Goal: Information Seeking & Learning: Check status

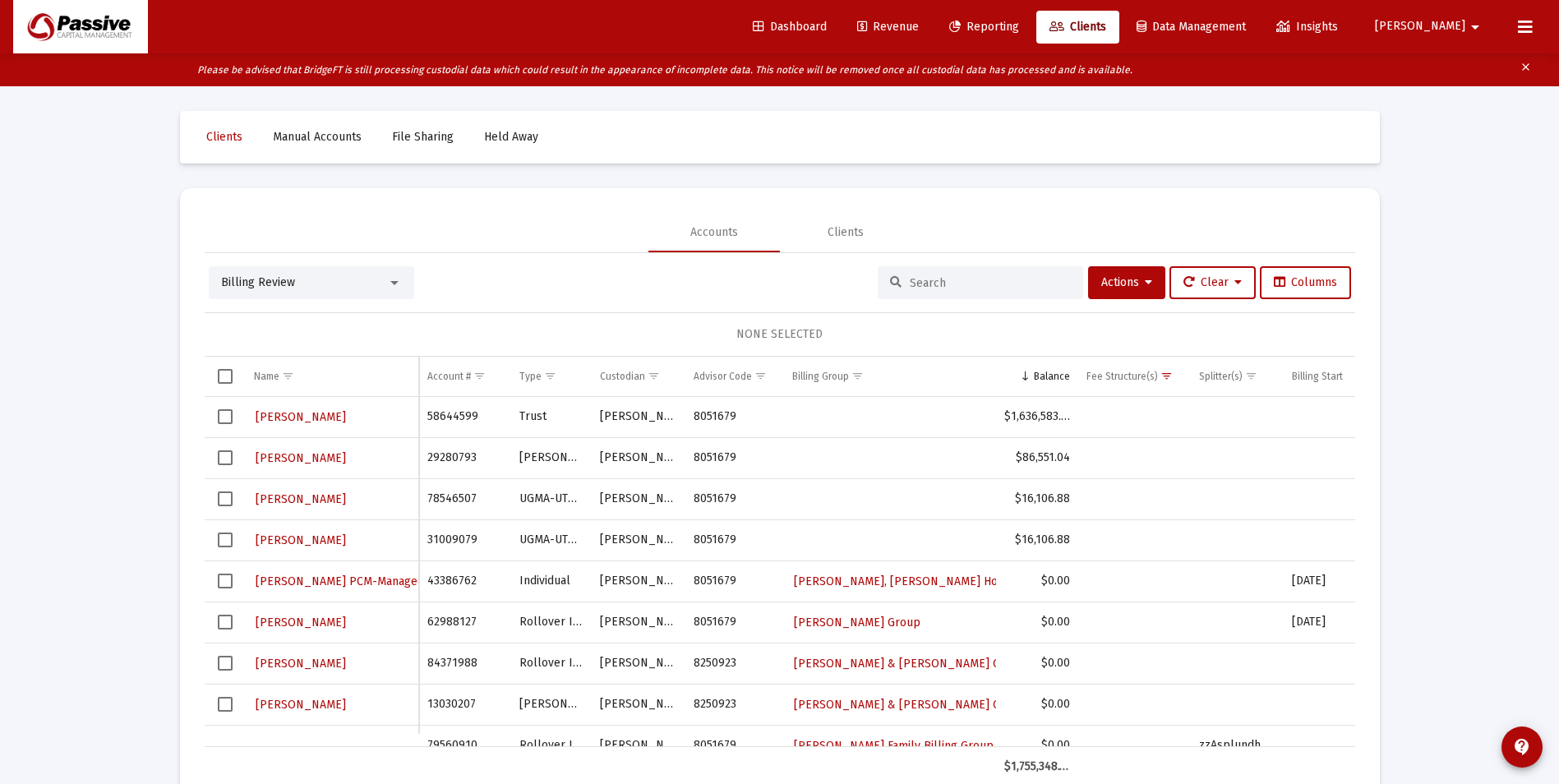
scroll to position [34, 0]
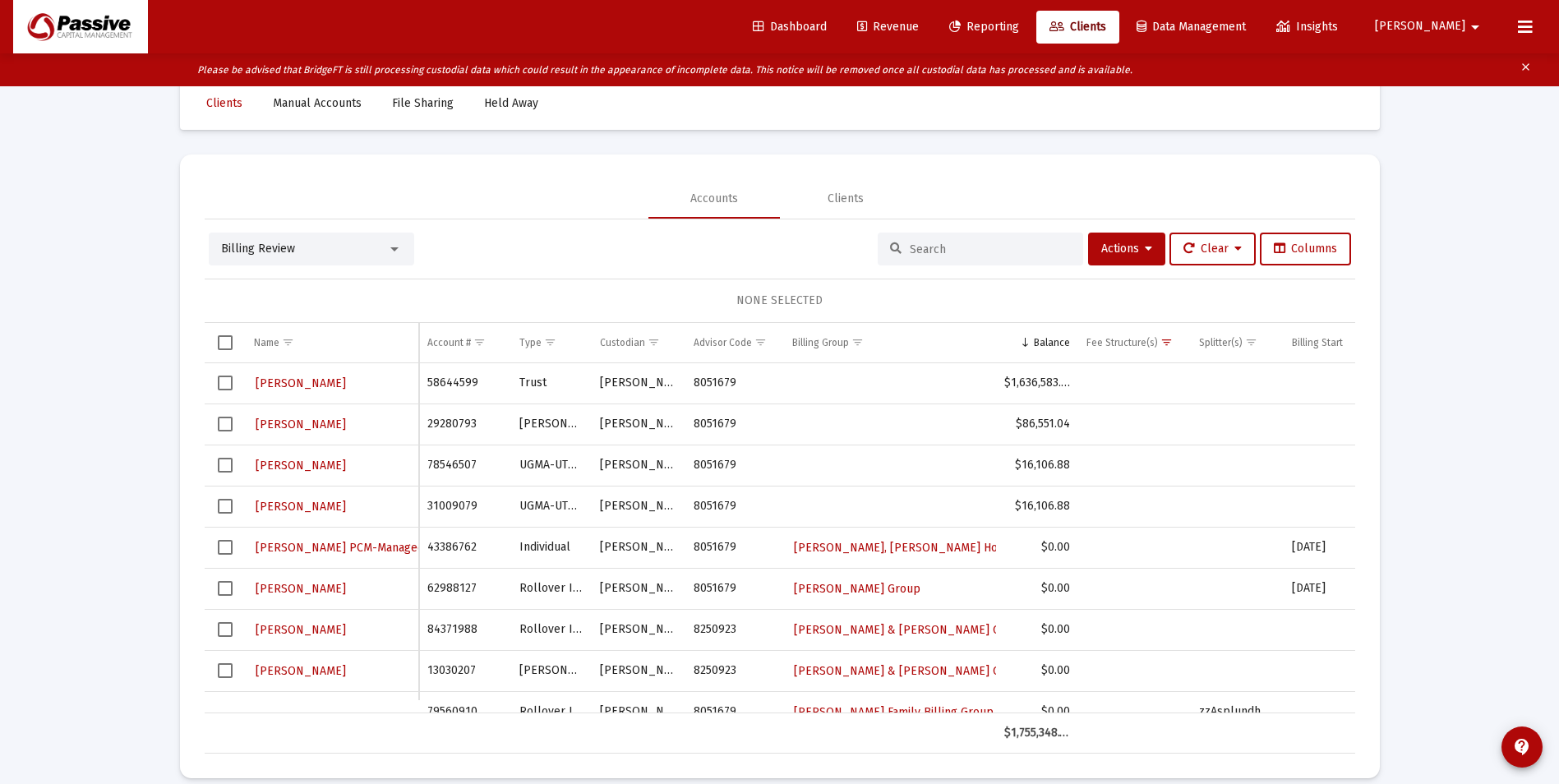
click at [916, 255] on input at bounding box center [990, 248] width 161 height 14
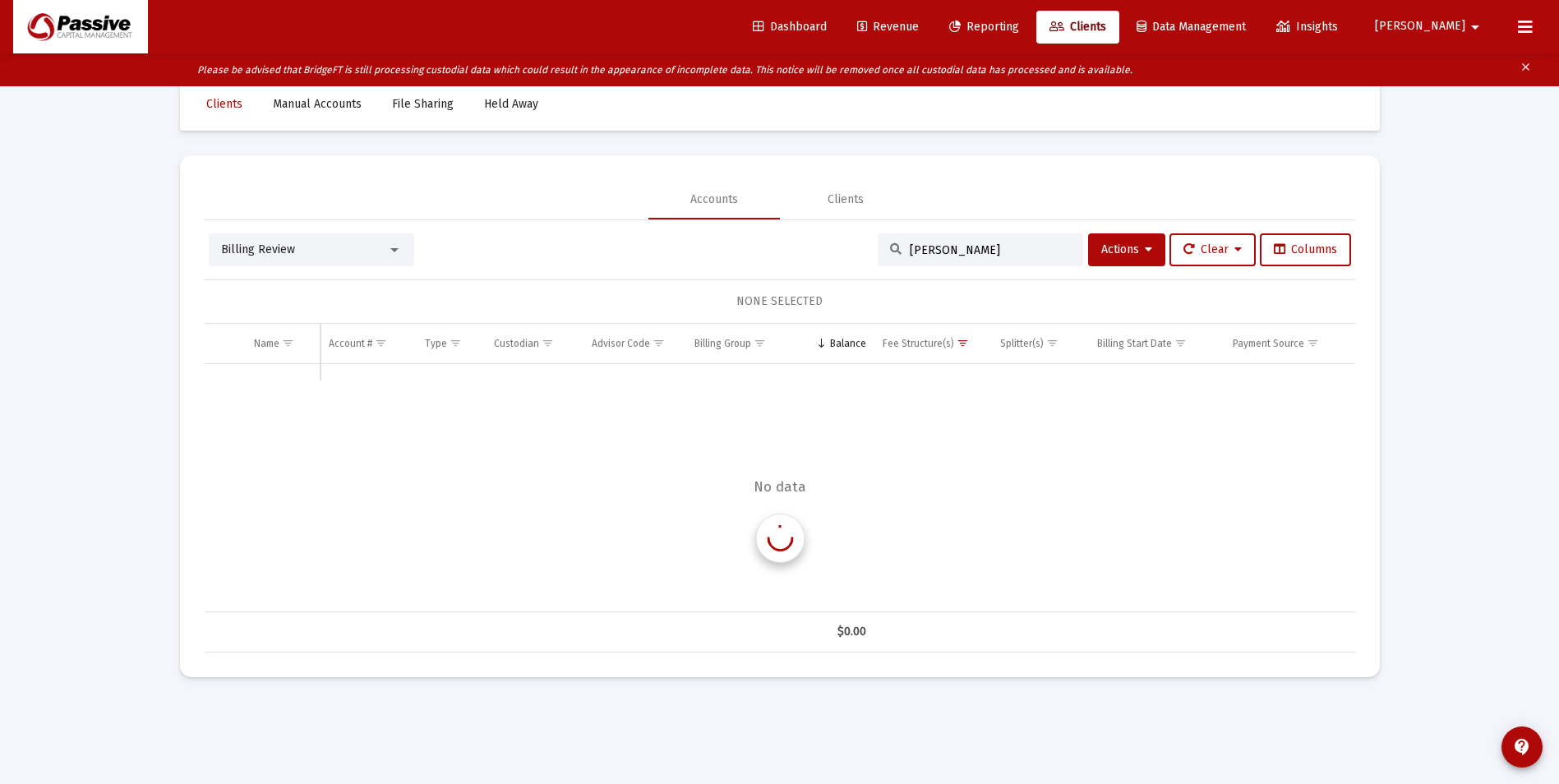
scroll to position [33, 0]
type input "[PERSON_NAME]"
drag, startPoint x: 977, startPoint y: 266, endPoint x: 804, endPoint y: 208, distance: 182.5
click at [804, 208] on mat-tab-group "Accounts Clients Billing Review [PERSON_NAME] Actions Clear Columns NONE SELECT…" at bounding box center [780, 415] width 1151 height 472
drag, startPoint x: 804, startPoint y: 208, endPoint x: 1070, endPoint y: 10, distance: 331.6
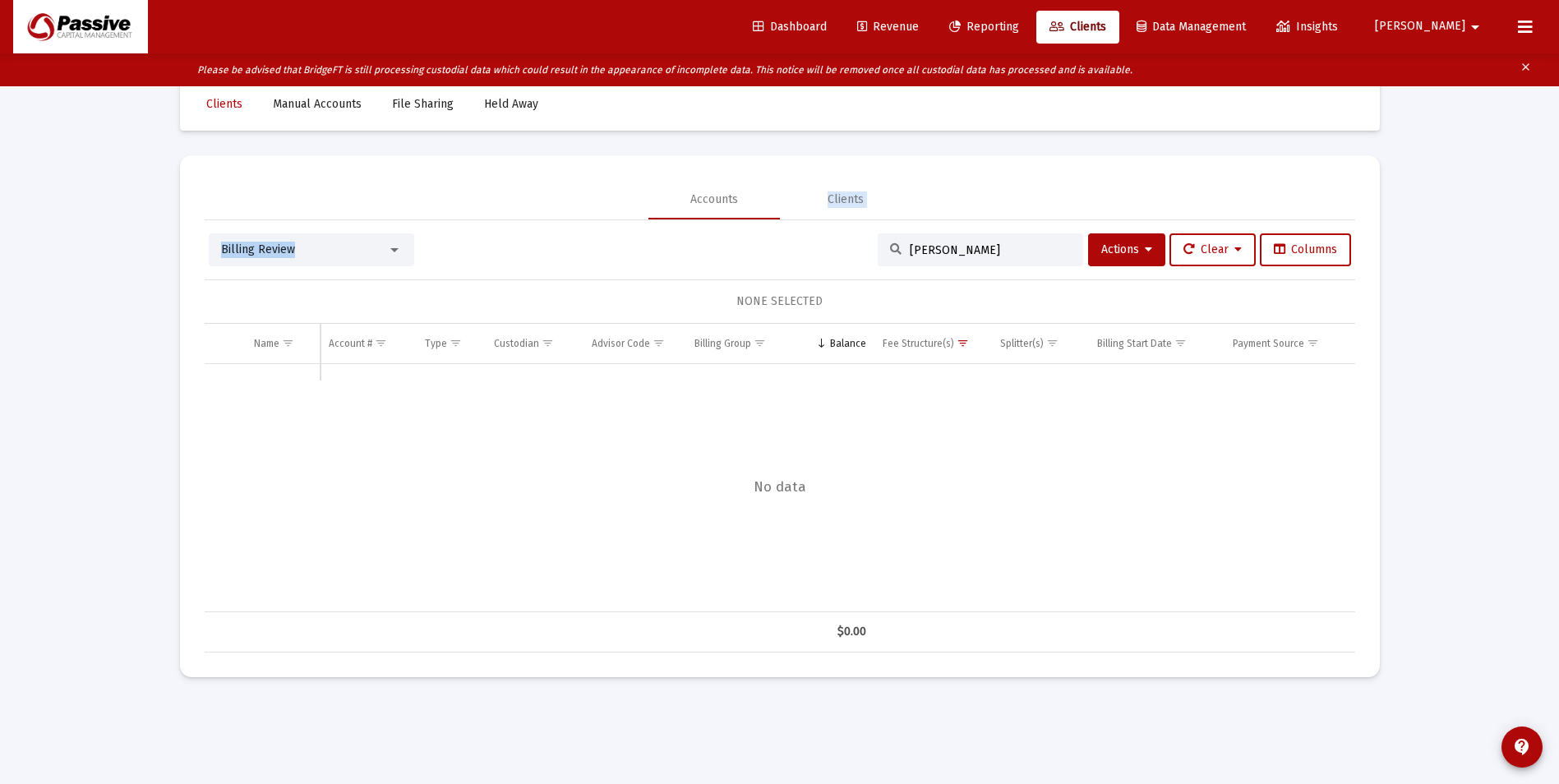
click at [1032, 11] on link "Reporting" at bounding box center [984, 27] width 96 height 33
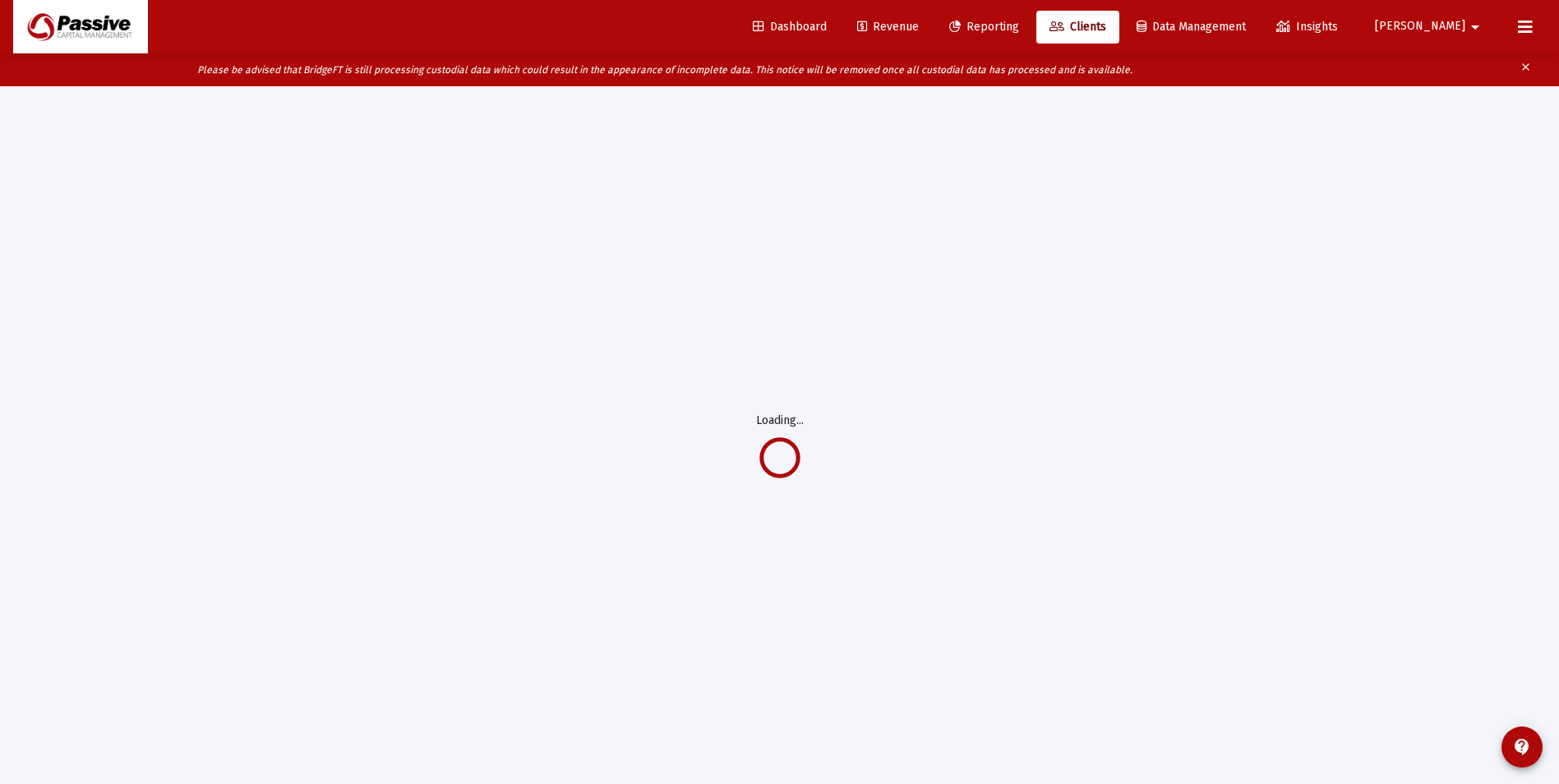
click at [1032, 35] on link "Reporting" at bounding box center [984, 27] width 96 height 33
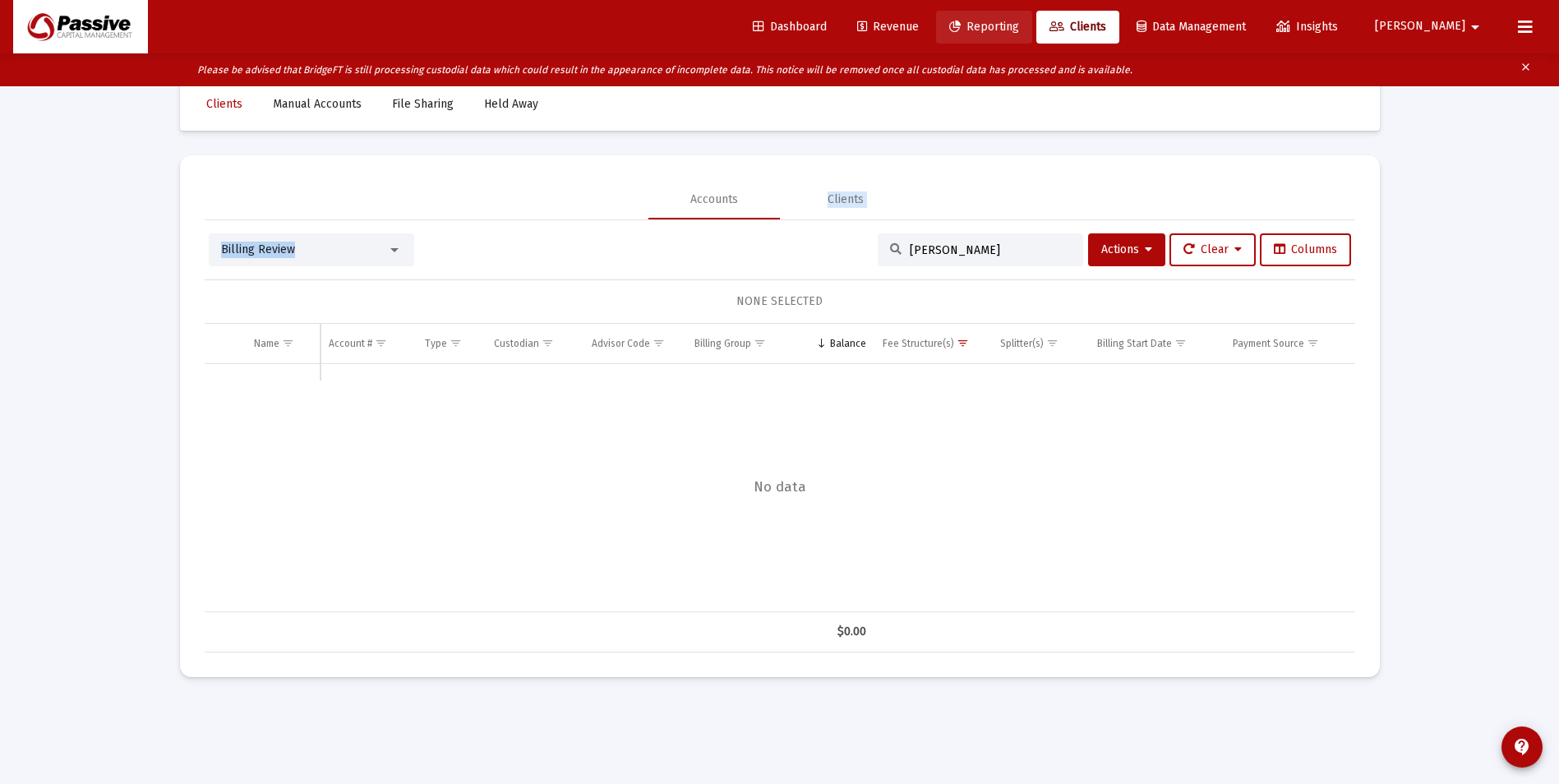
click at [1019, 29] on span "Reporting" at bounding box center [984, 26] width 70 height 14
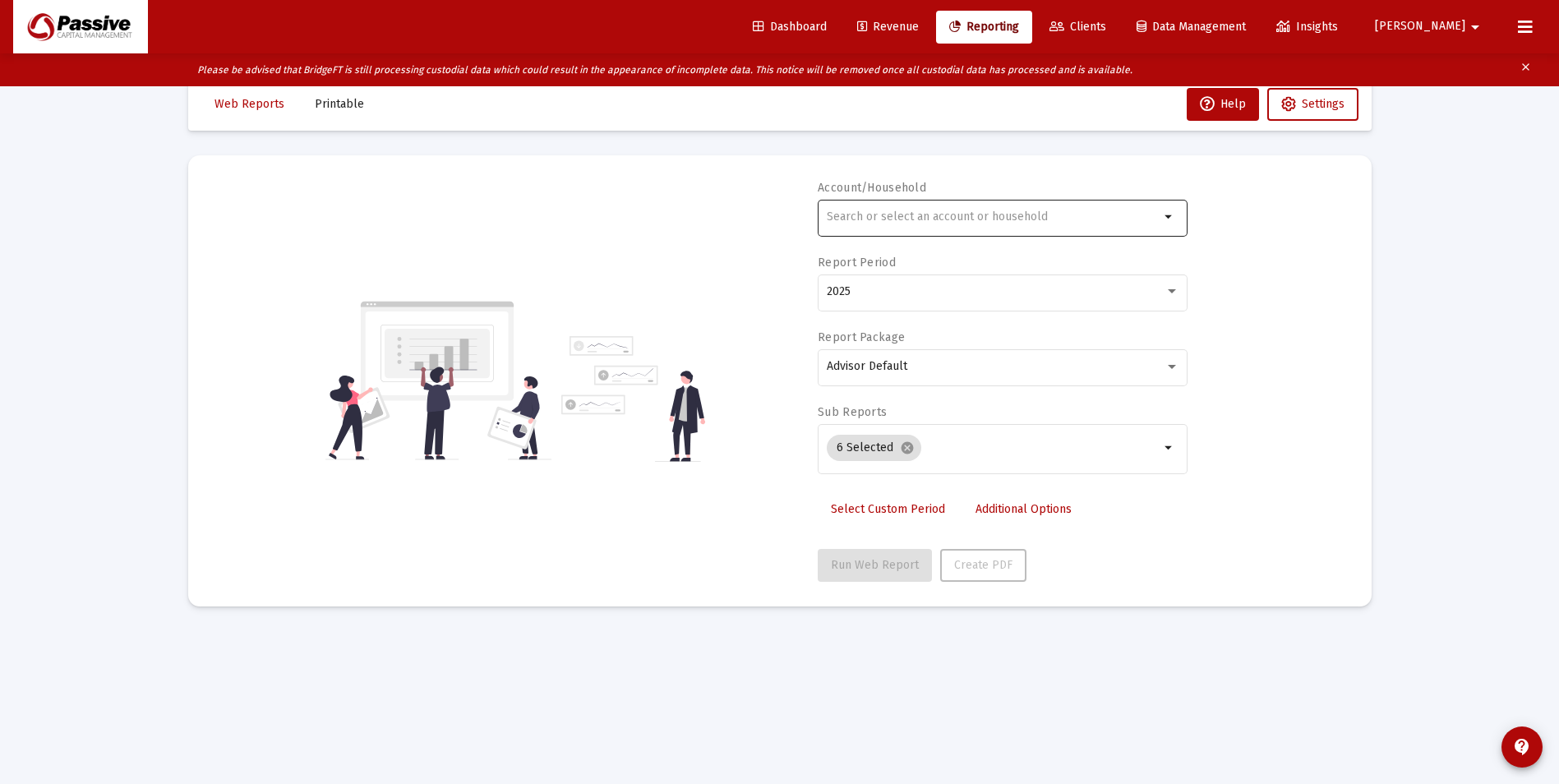
click at [941, 226] on div at bounding box center [993, 217] width 333 height 40
type input "D"
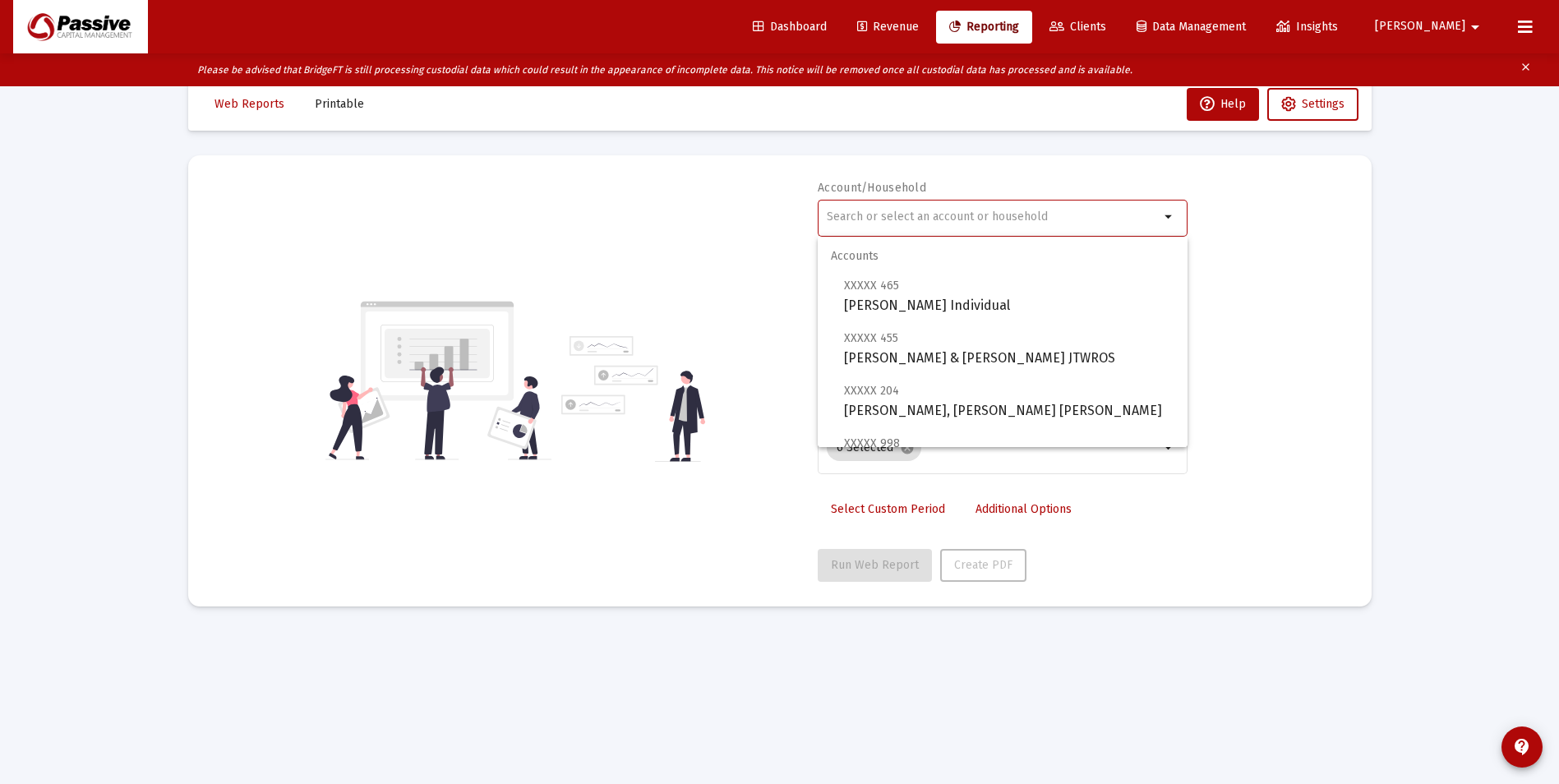
click at [1106, 32] on span "Clients" at bounding box center [1077, 26] width 57 height 14
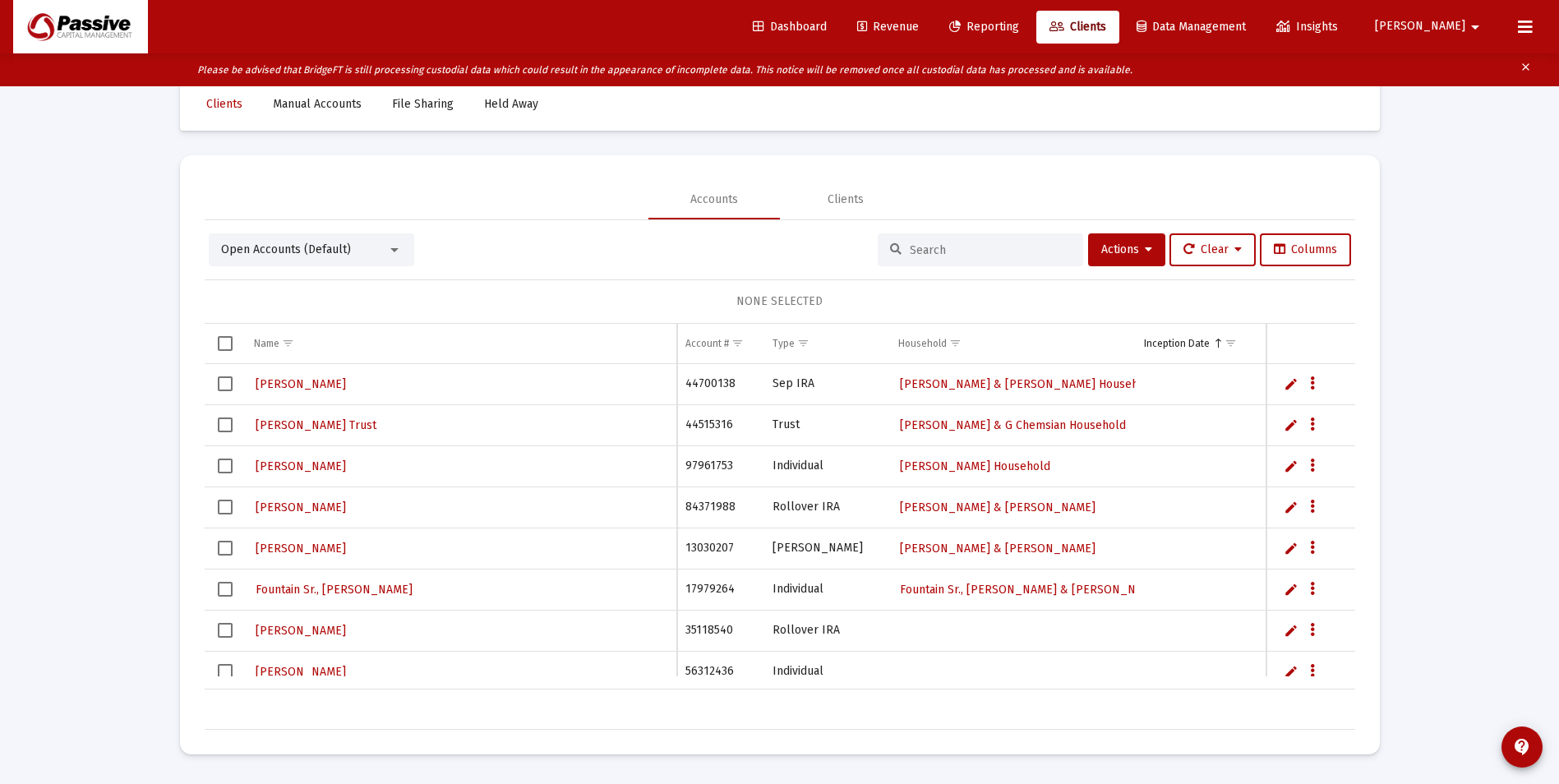
click at [919, 259] on div at bounding box center [980, 249] width 206 height 33
click at [921, 254] on input at bounding box center [990, 249] width 161 height 14
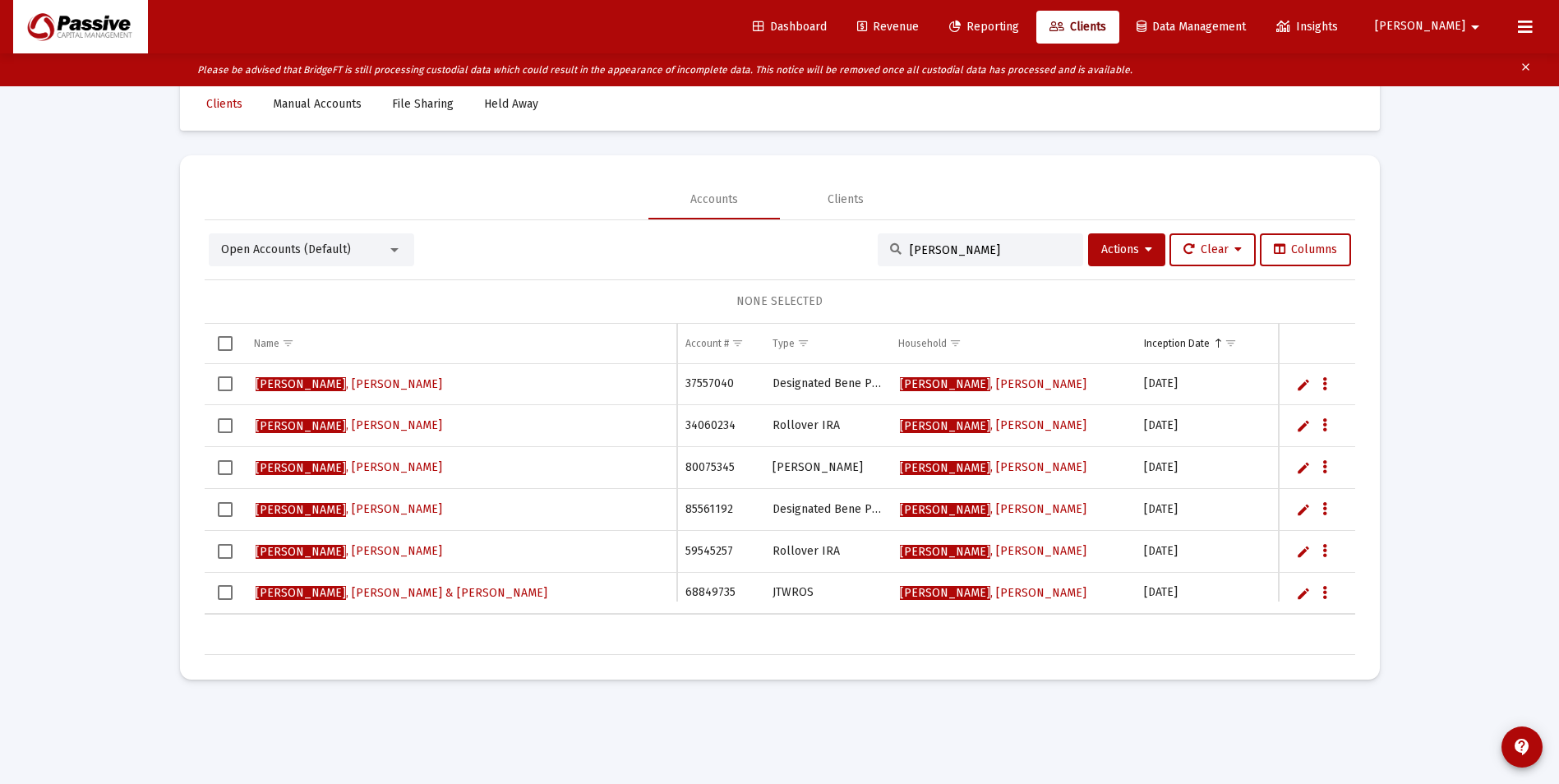
type input "[PERSON_NAME]"
click at [320, 545] on span "[PERSON_NAME]" at bounding box center [349, 550] width 187 height 14
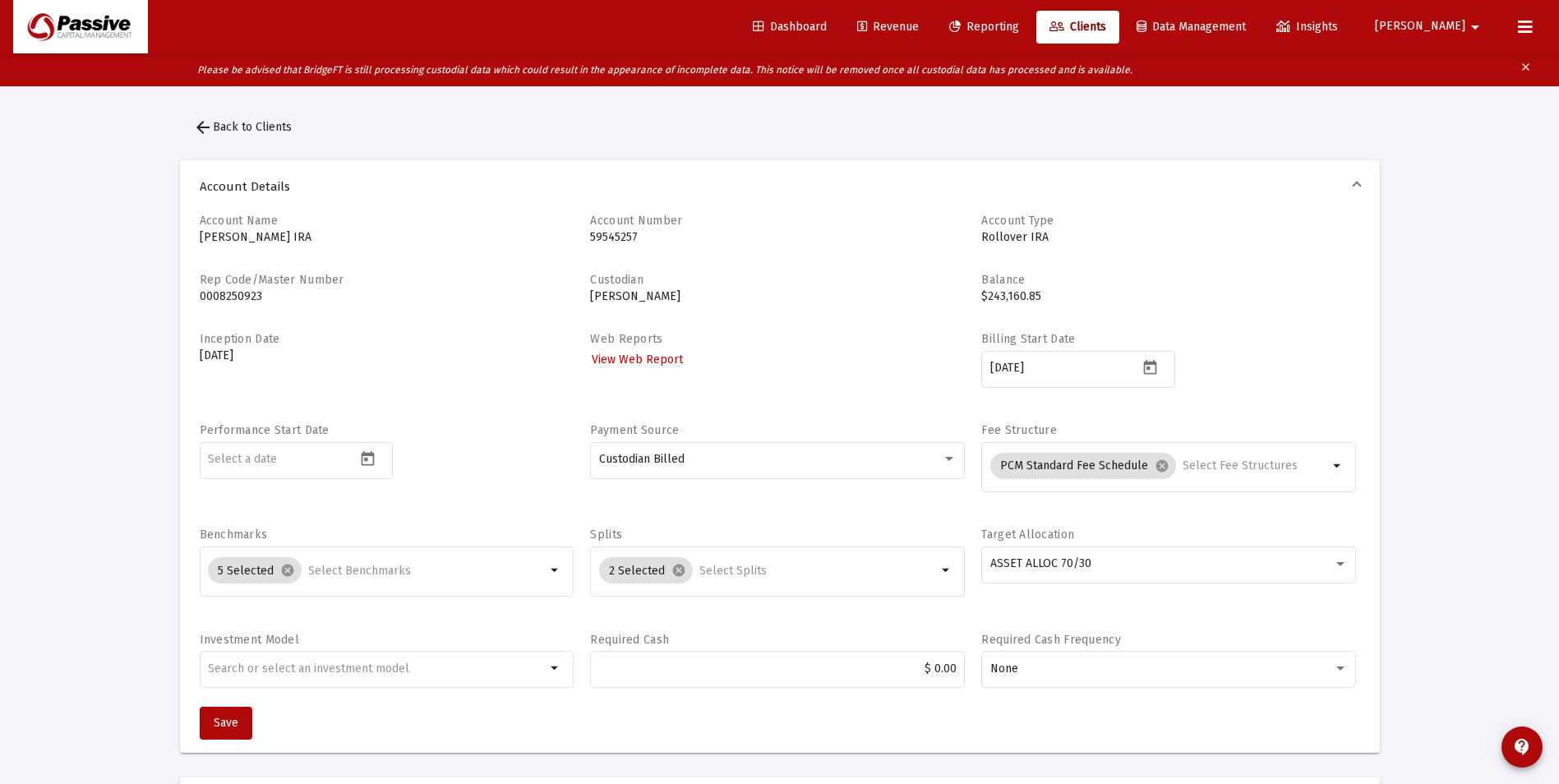
click at [932, 34] on link "Revenue" at bounding box center [888, 27] width 88 height 33
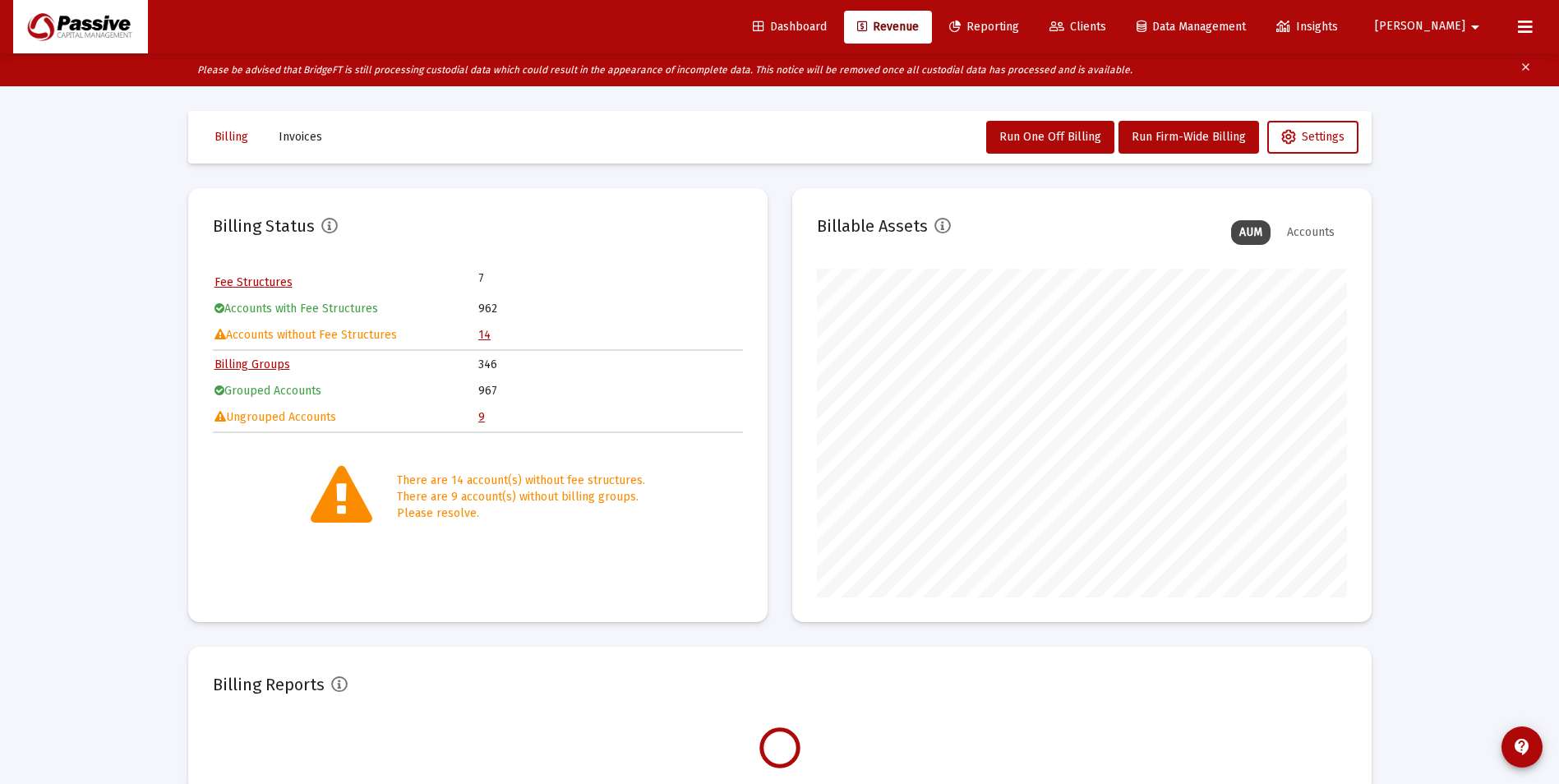
scroll to position [328, 530]
click at [1106, 25] on span "Clients" at bounding box center [1077, 26] width 57 height 14
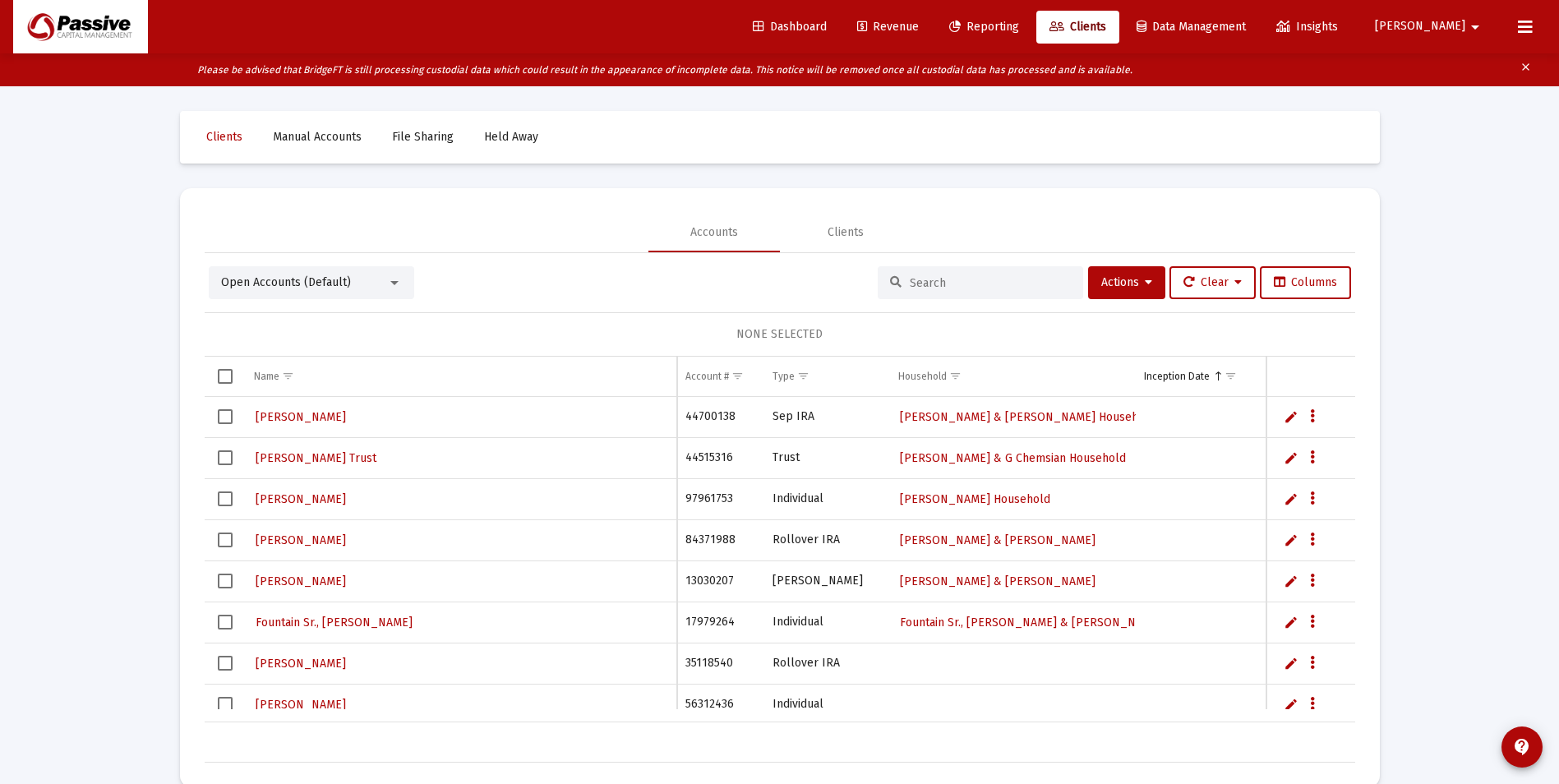
click at [933, 295] on div at bounding box center [980, 283] width 206 height 33
click at [942, 283] on input at bounding box center [990, 282] width 161 height 14
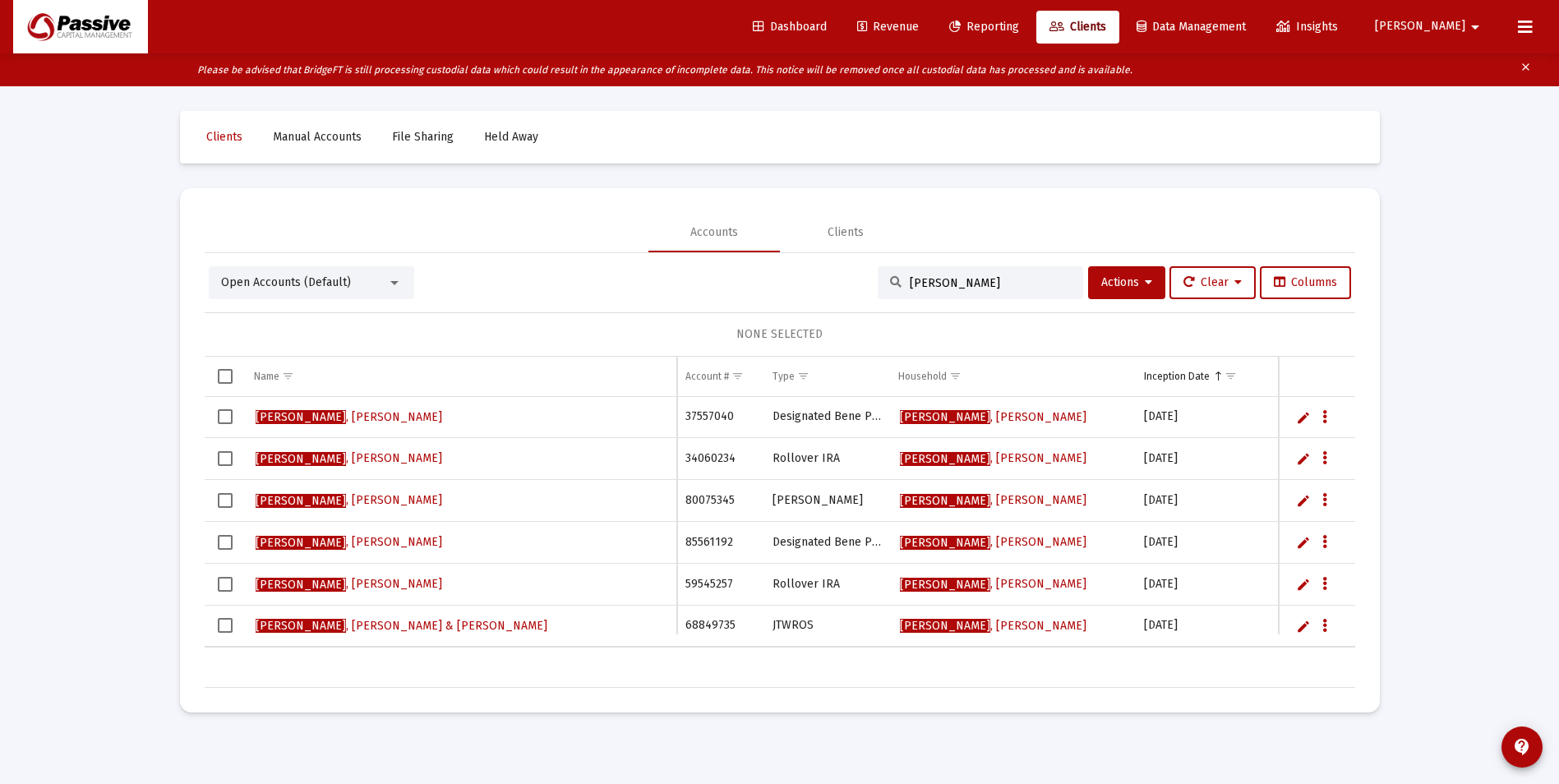
type input "[PERSON_NAME]"
click at [317, 540] on span "[PERSON_NAME]" at bounding box center [349, 541] width 187 height 14
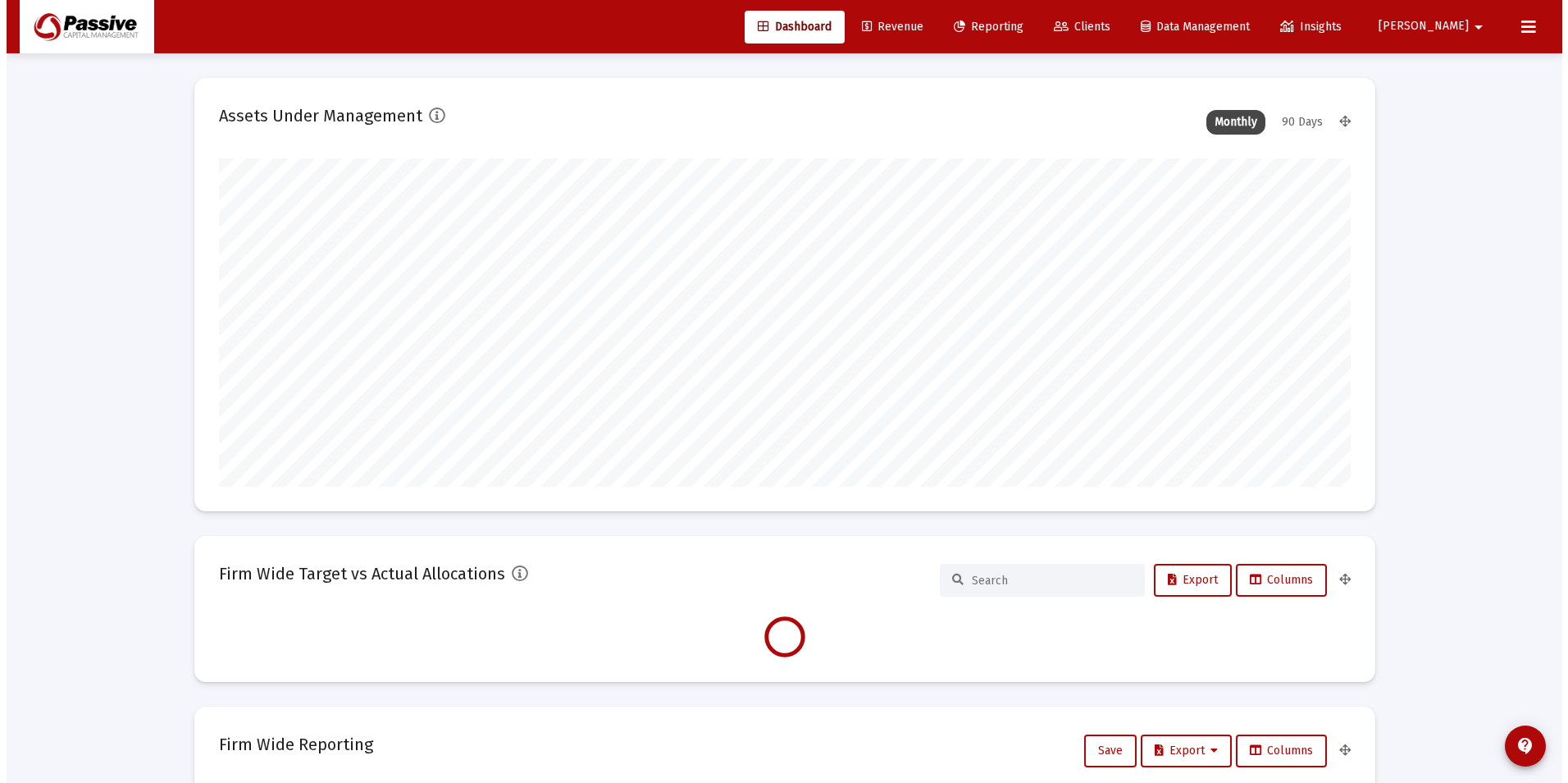
scroll to position [328, 609]
click at [1117, 38] on link "Clients" at bounding box center [1076, 27] width 83 height 33
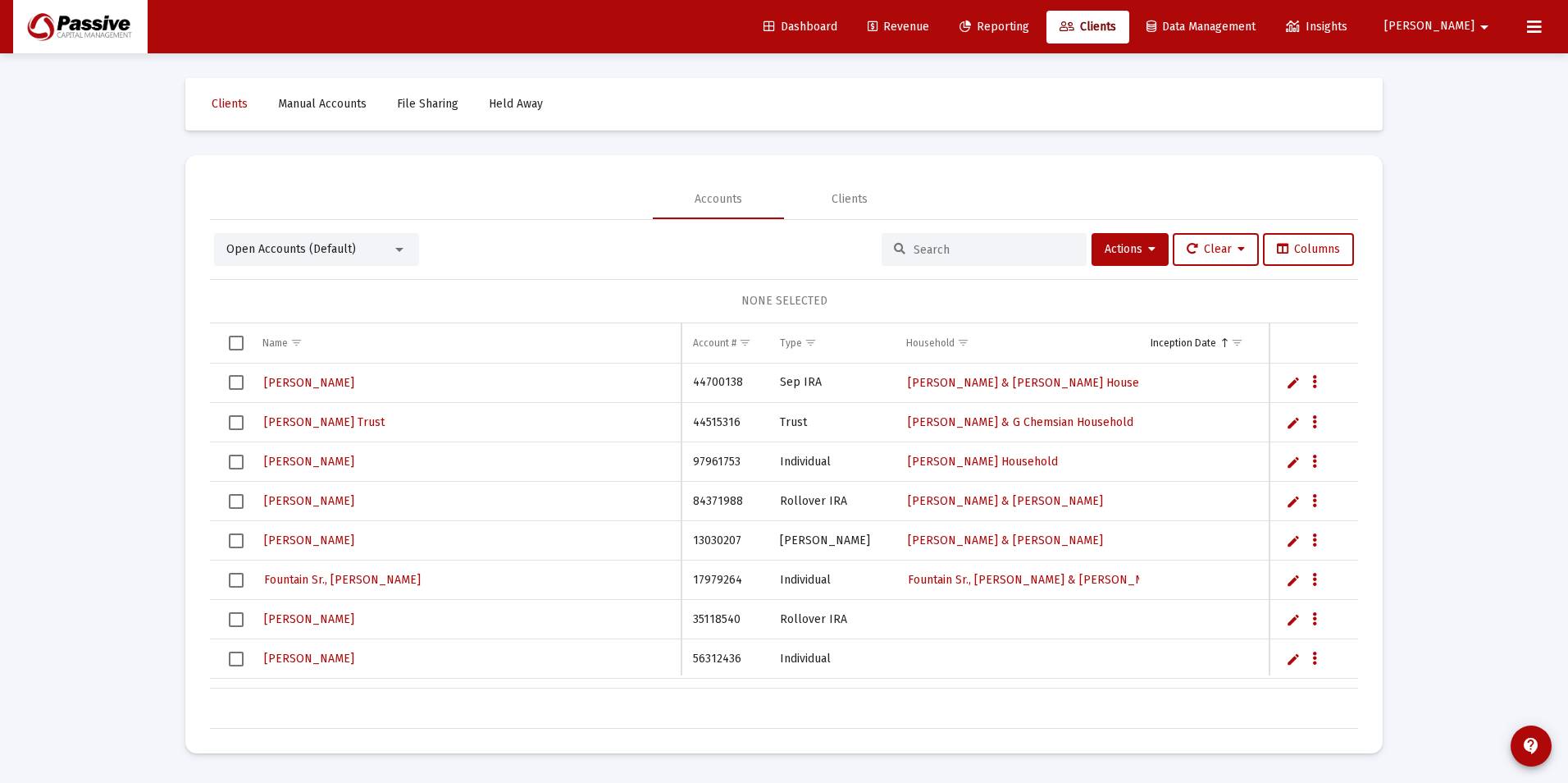
click at [934, 254] on input at bounding box center [994, 249] width 161 height 14
click at [1042, 30] on link "Reporting" at bounding box center [994, 27] width 96 height 33
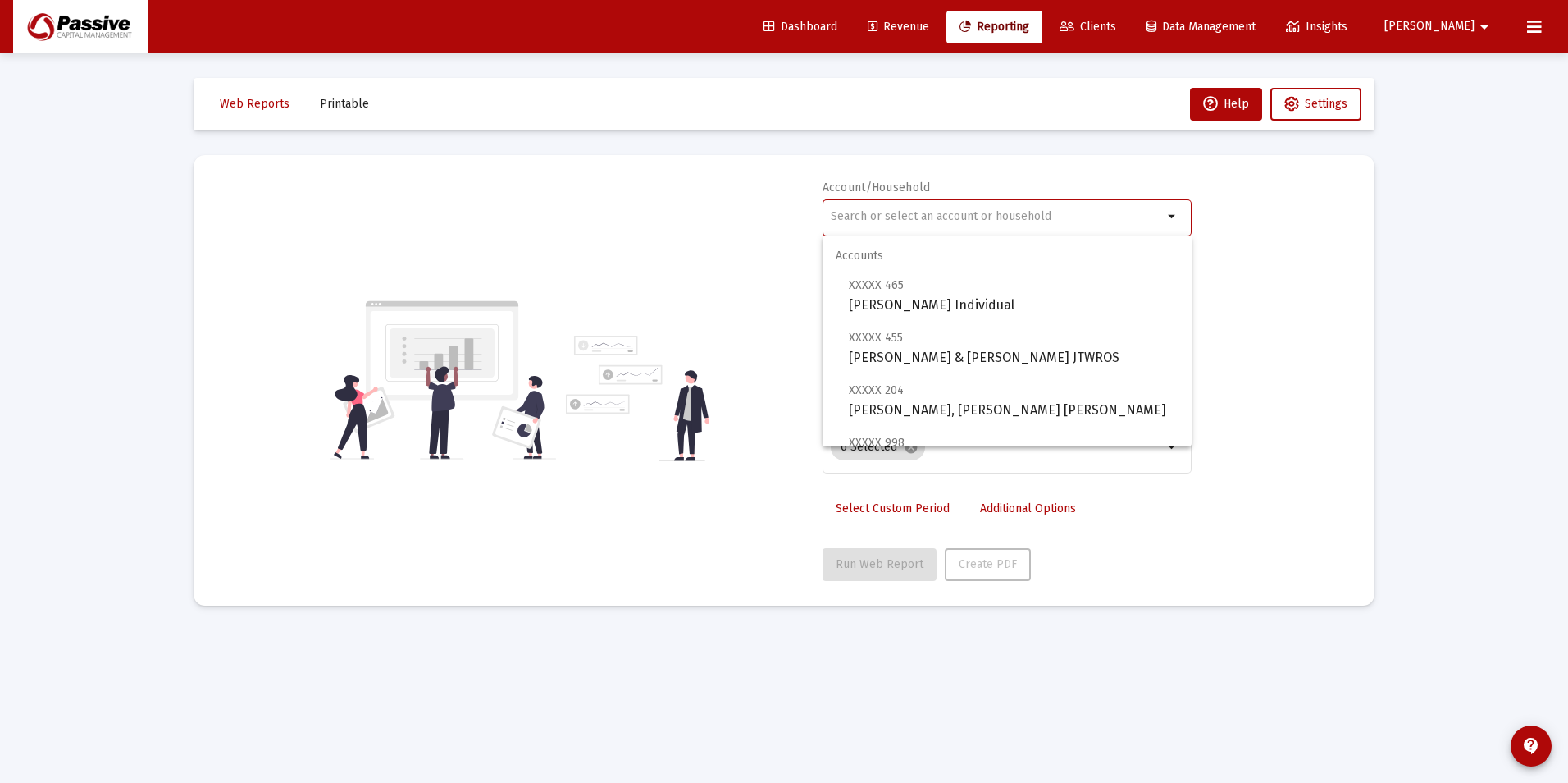
click at [1041, 211] on input "text" at bounding box center [996, 216] width 332 height 13
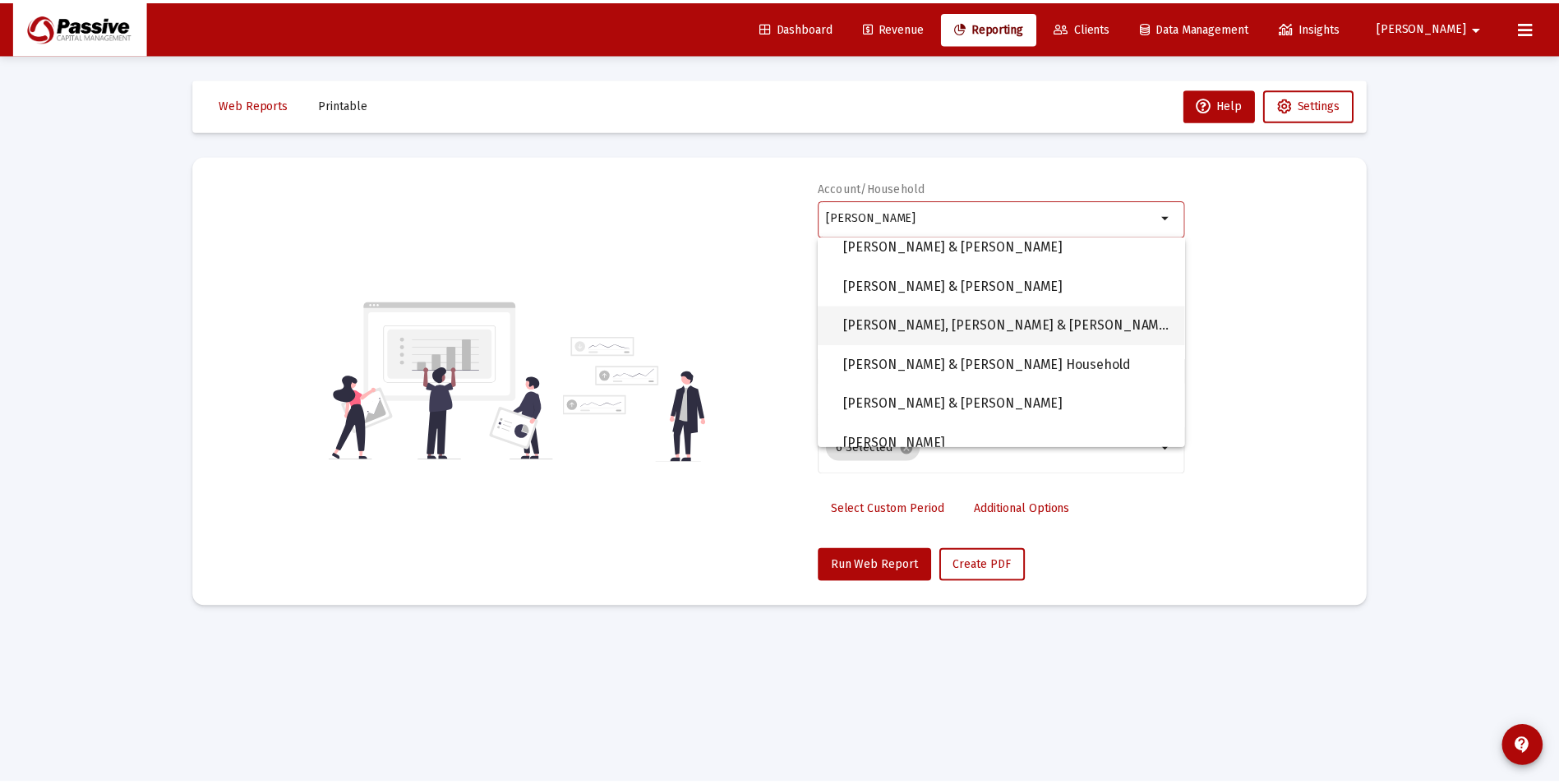
scroll to position [775, 0]
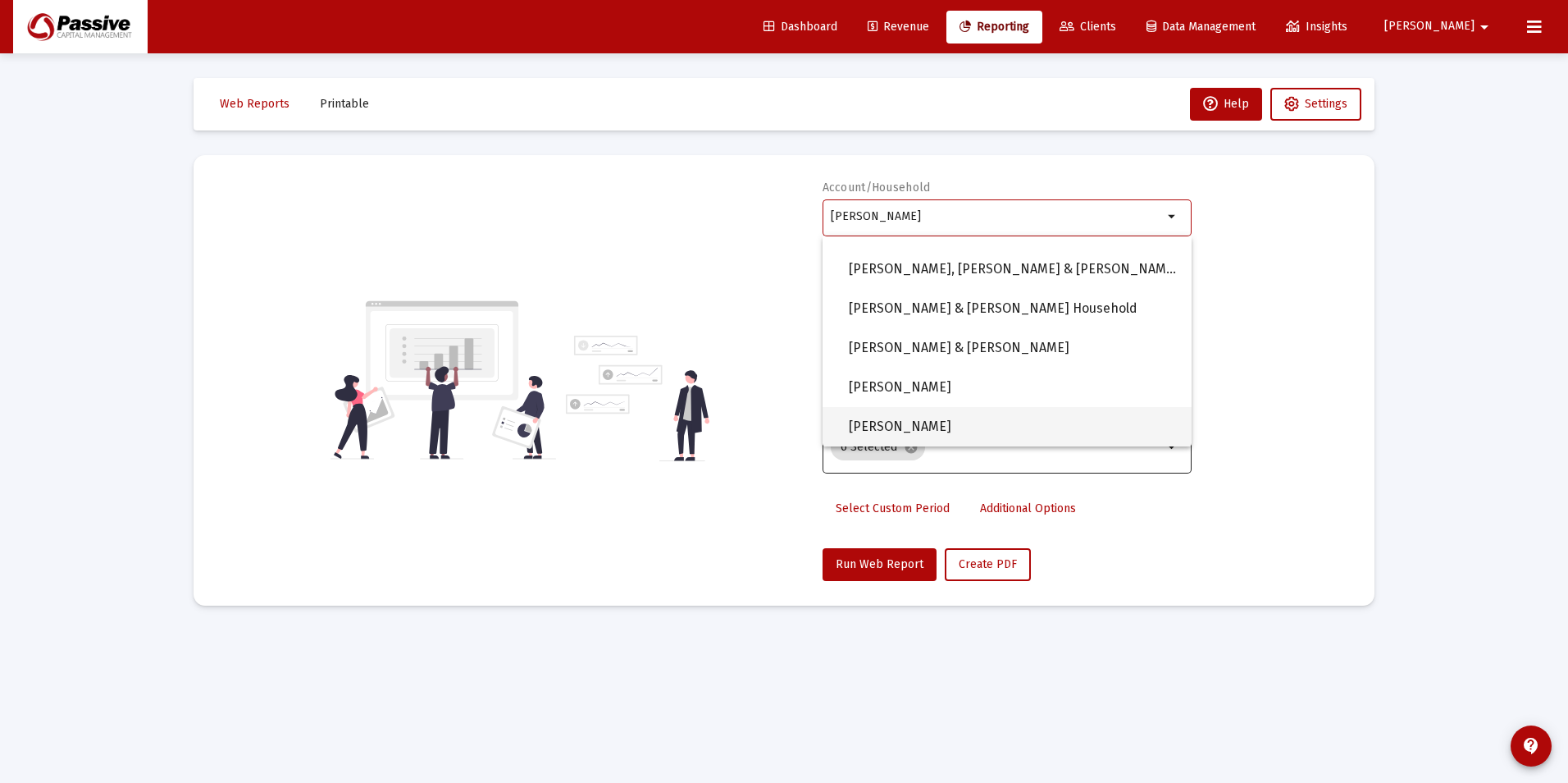
click at [1027, 428] on span "DeBottis, Susan Household" at bounding box center [1013, 425] width 329 height 39
type input "DeBottis, Susan Household"
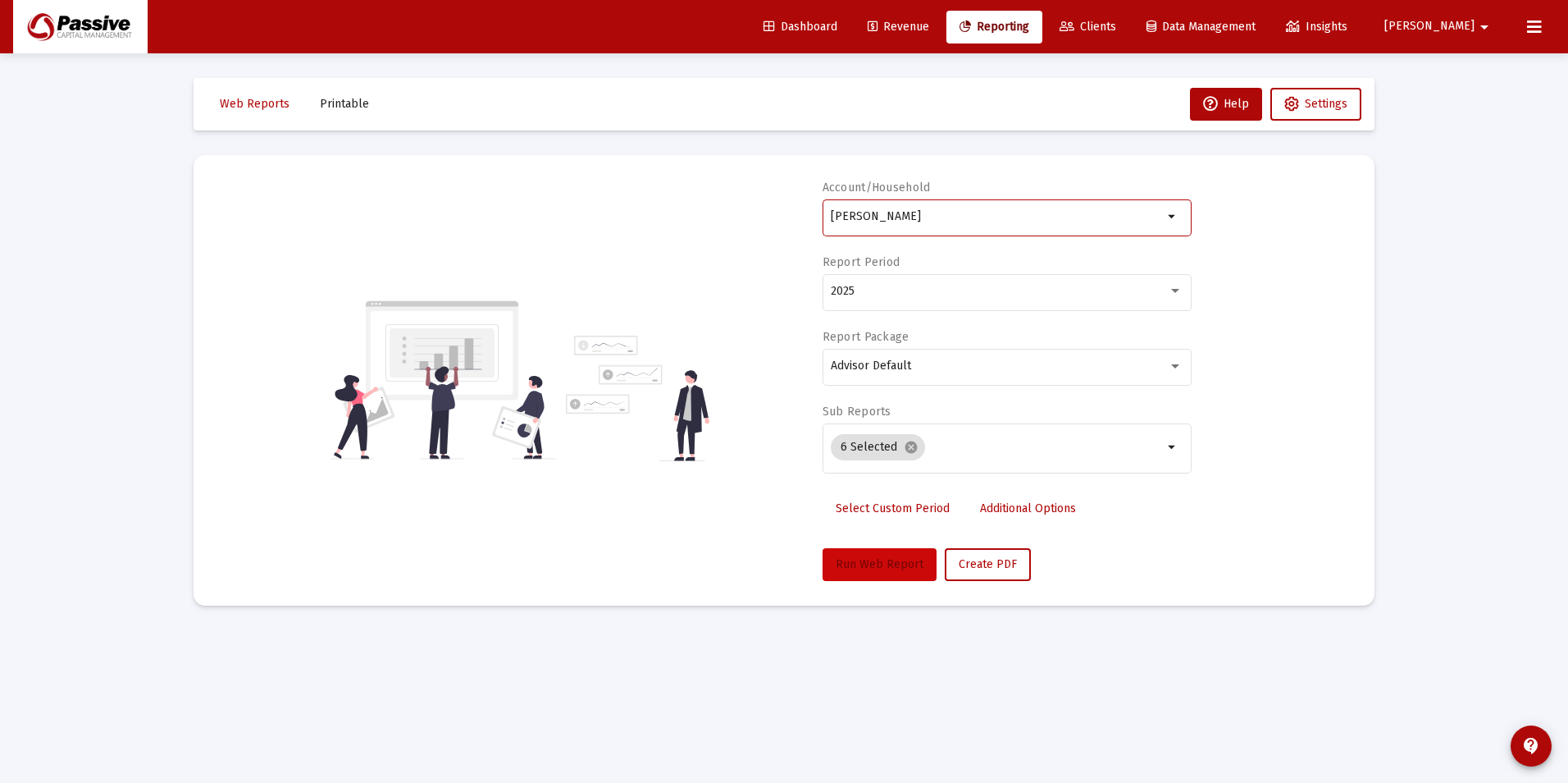
click at [848, 576] on button "Run Web Report" at bounding box center [879, 564] width 114 height 33
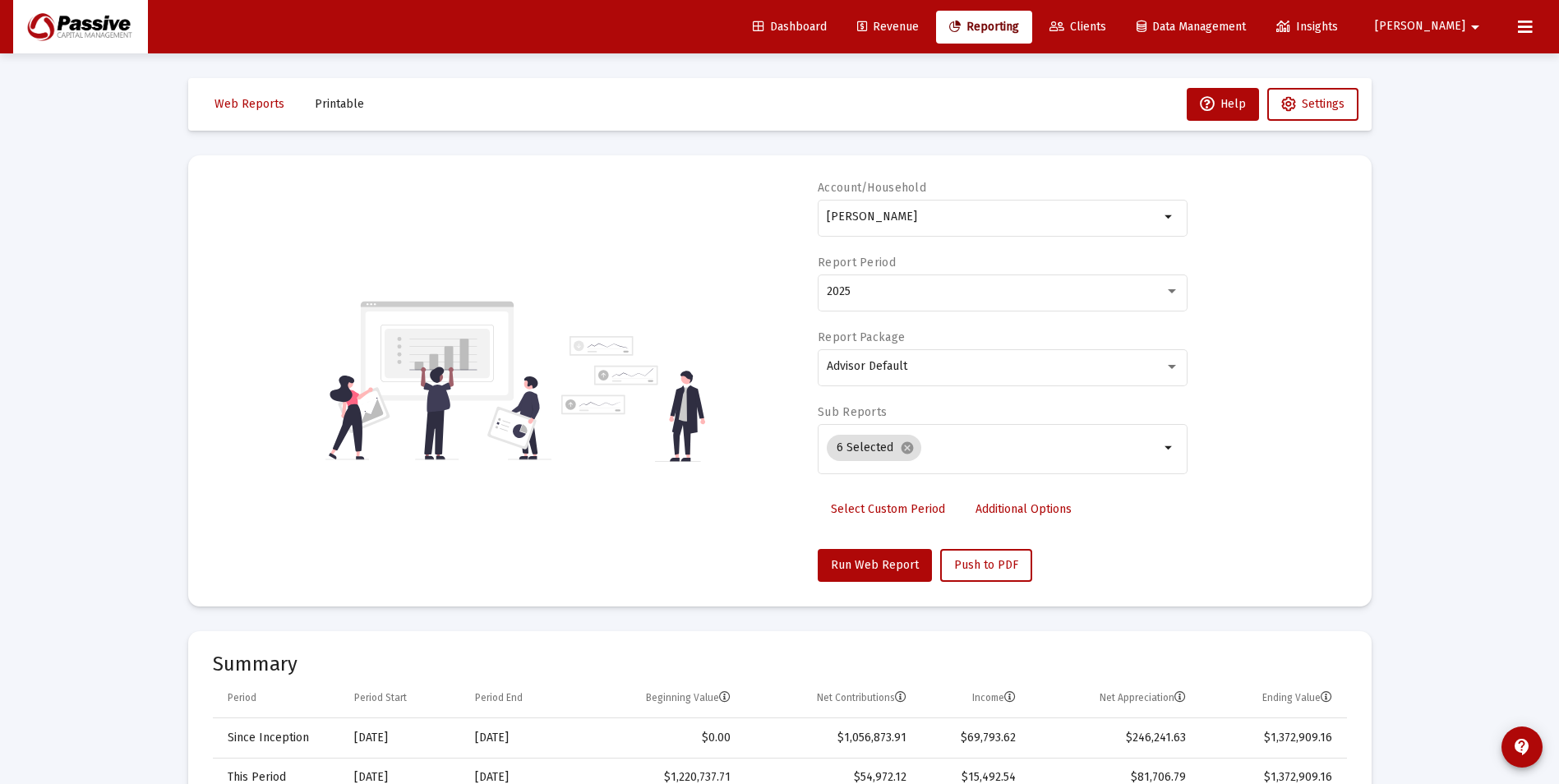
drag, startPoint x: 1457, startPoint y: 229, endPoint x: 1434, endPoint y: 213, distance: 28.0
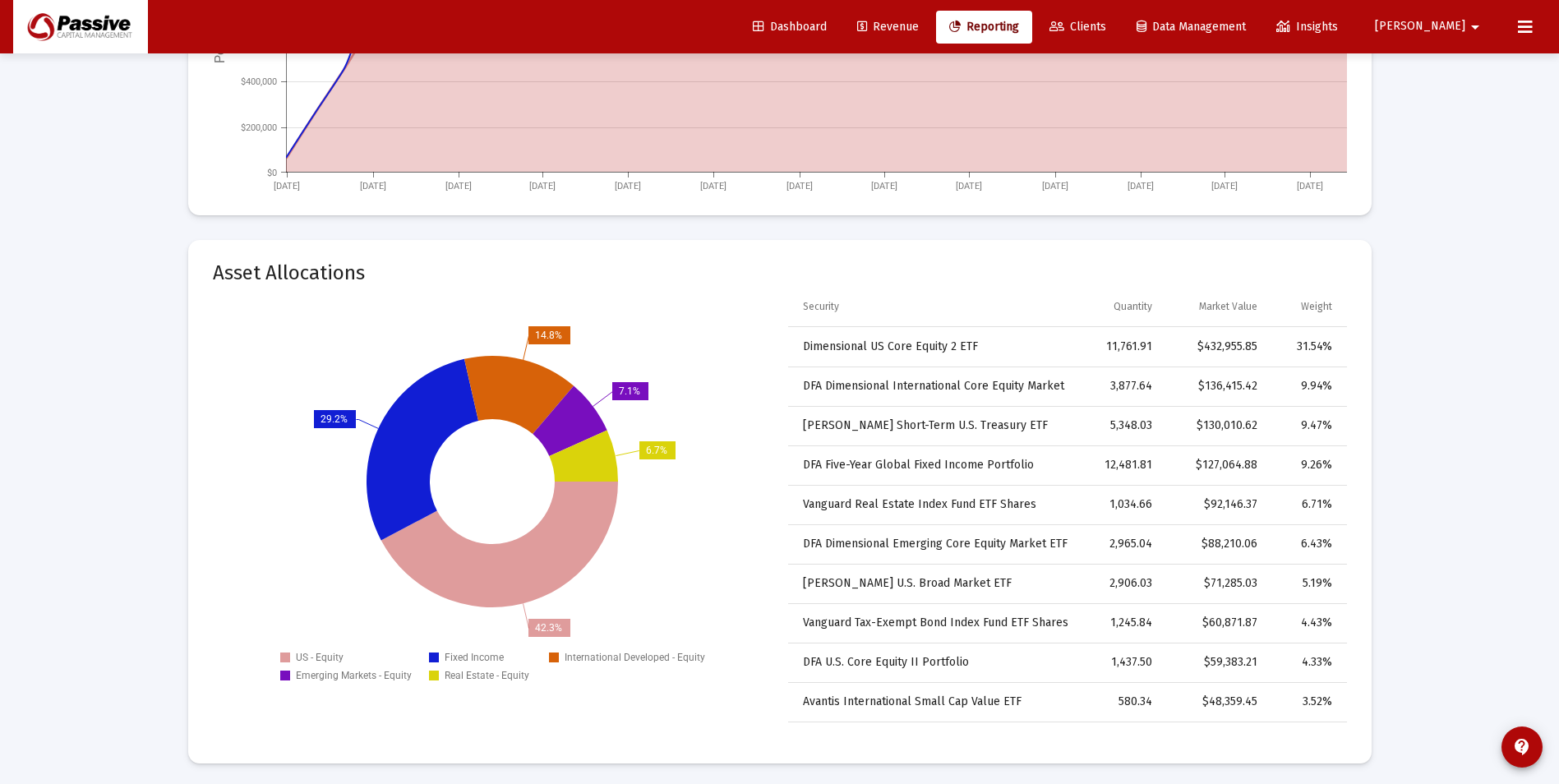
scroll to position [2464, 0]
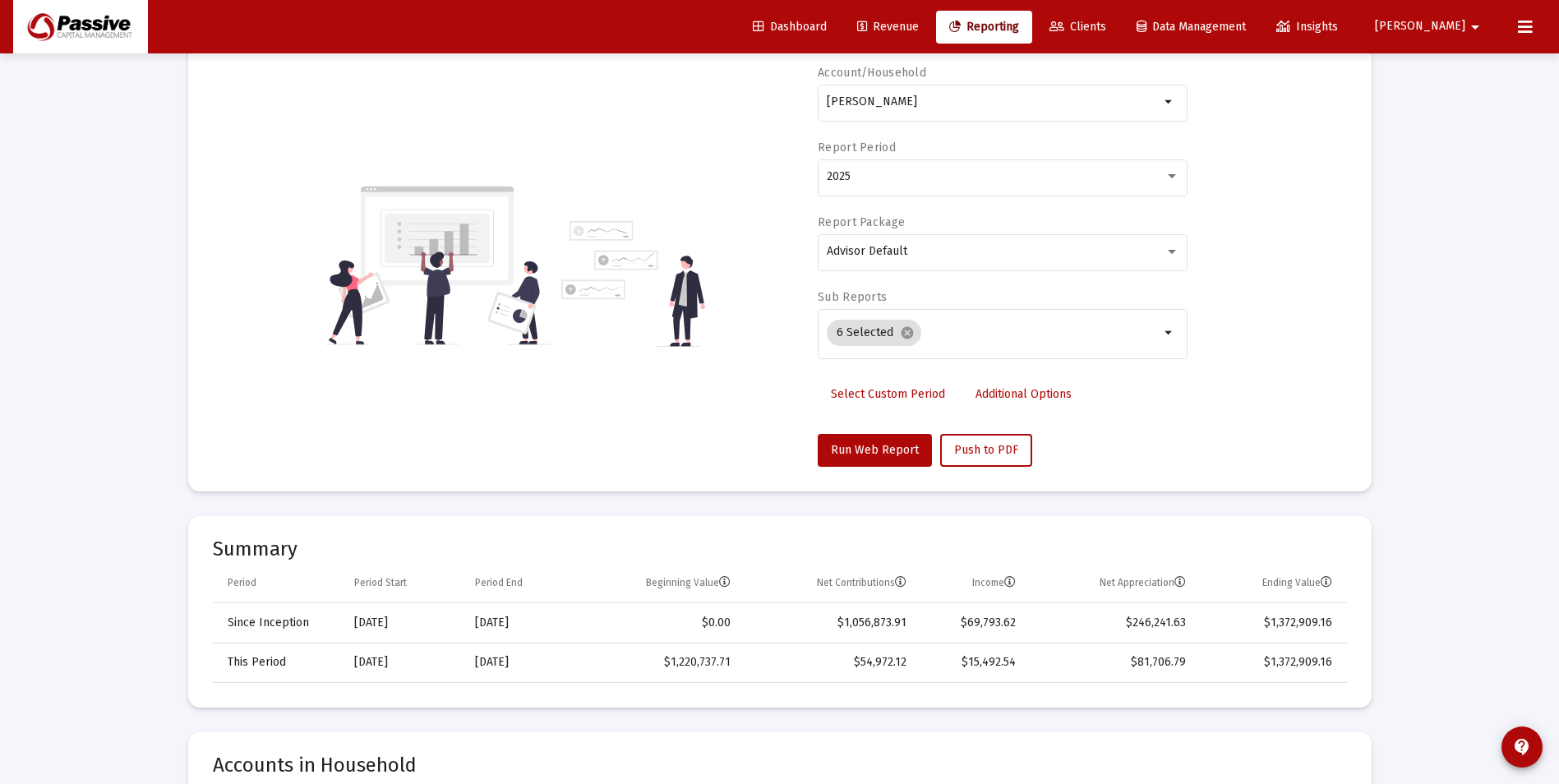
scroll to position [0, 0]
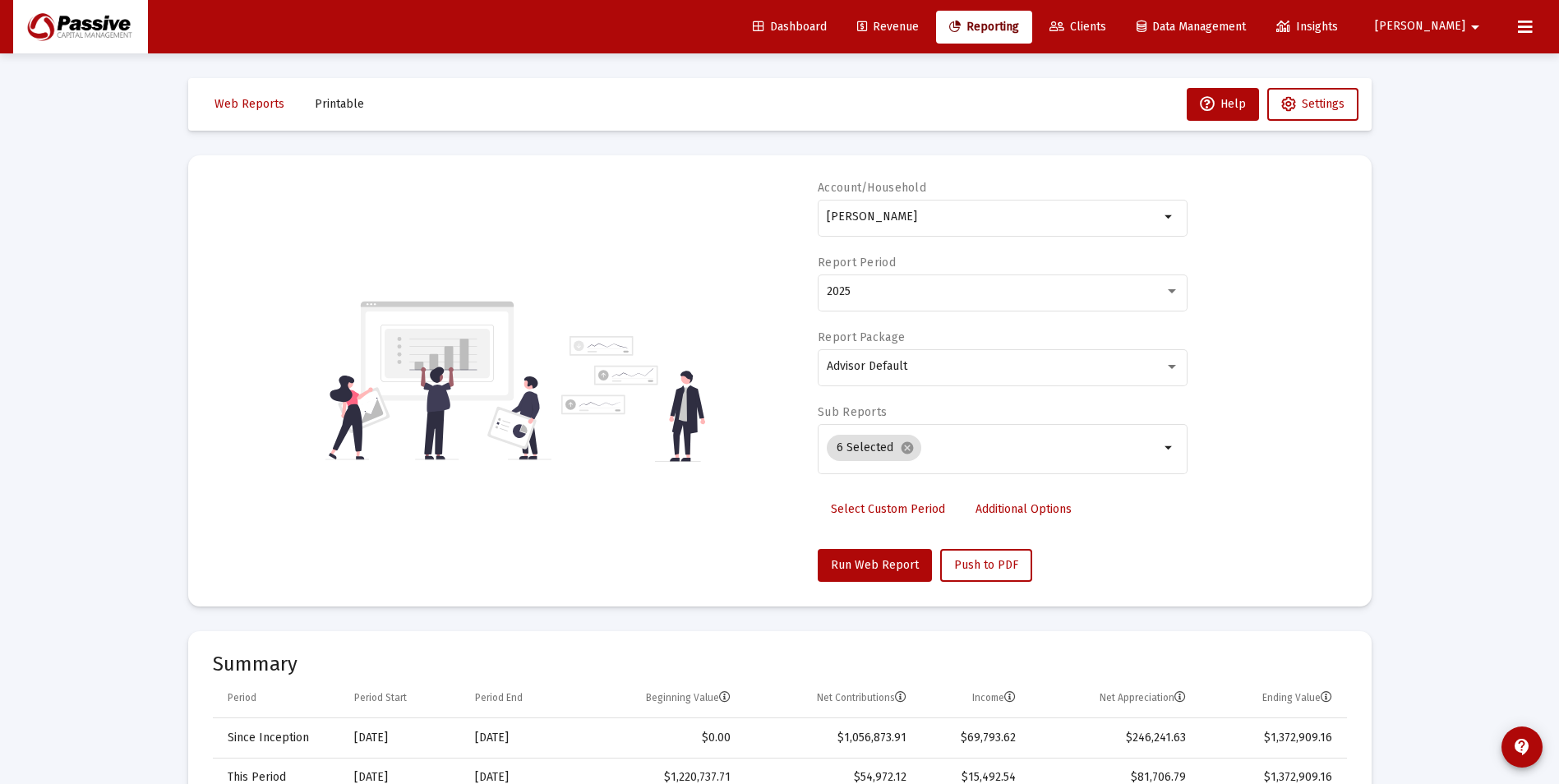
click at [1509, 24] on button at bounding box center [1525, 27] width 33 height 33
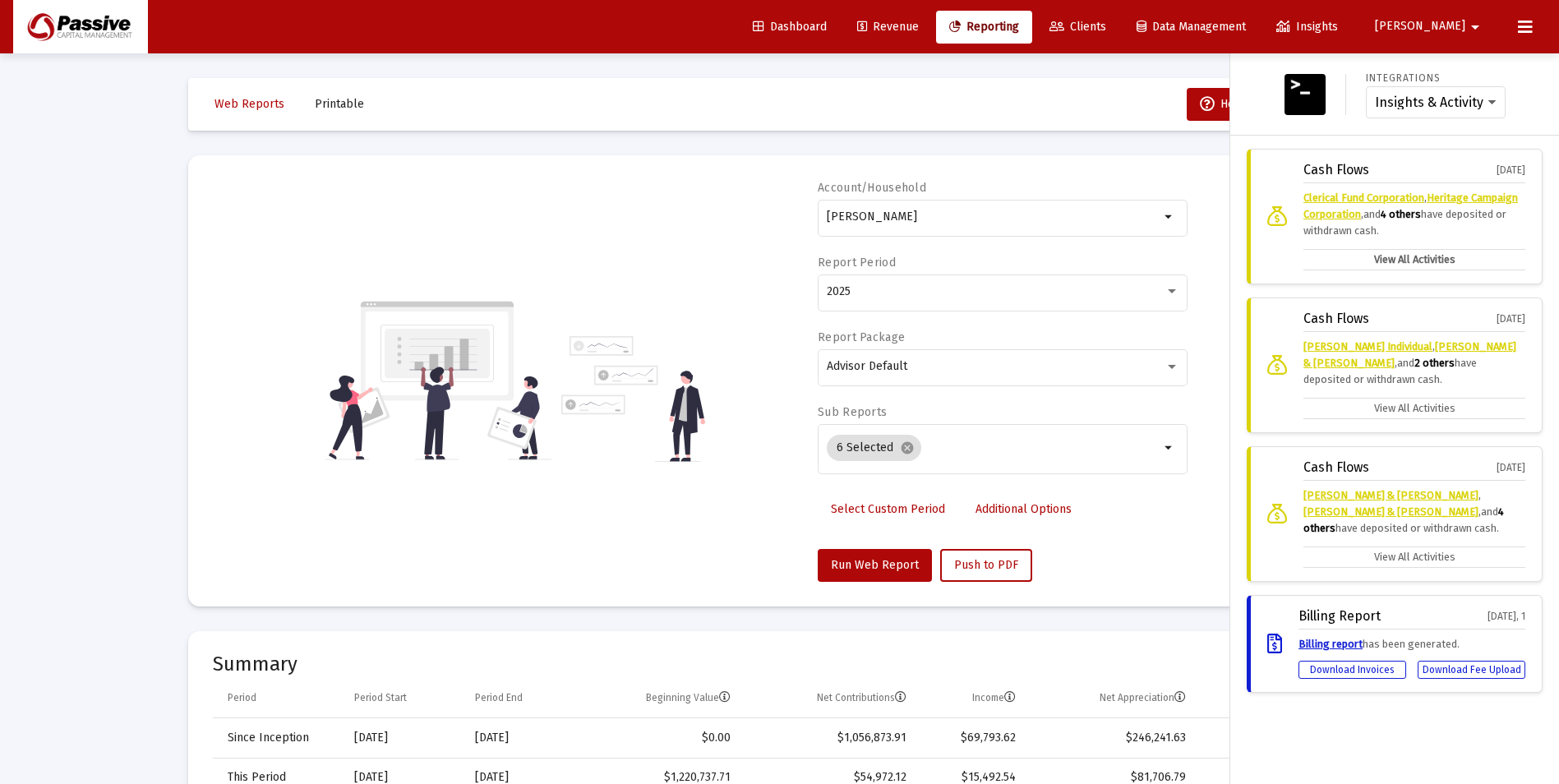
click at [1443, 265] on label "View All Activities" at bounding box center [1414, 260] width 222 height 22
click at [0, 0] on input "View All Activities" at bounding box center [0, 0] width 0 height 0
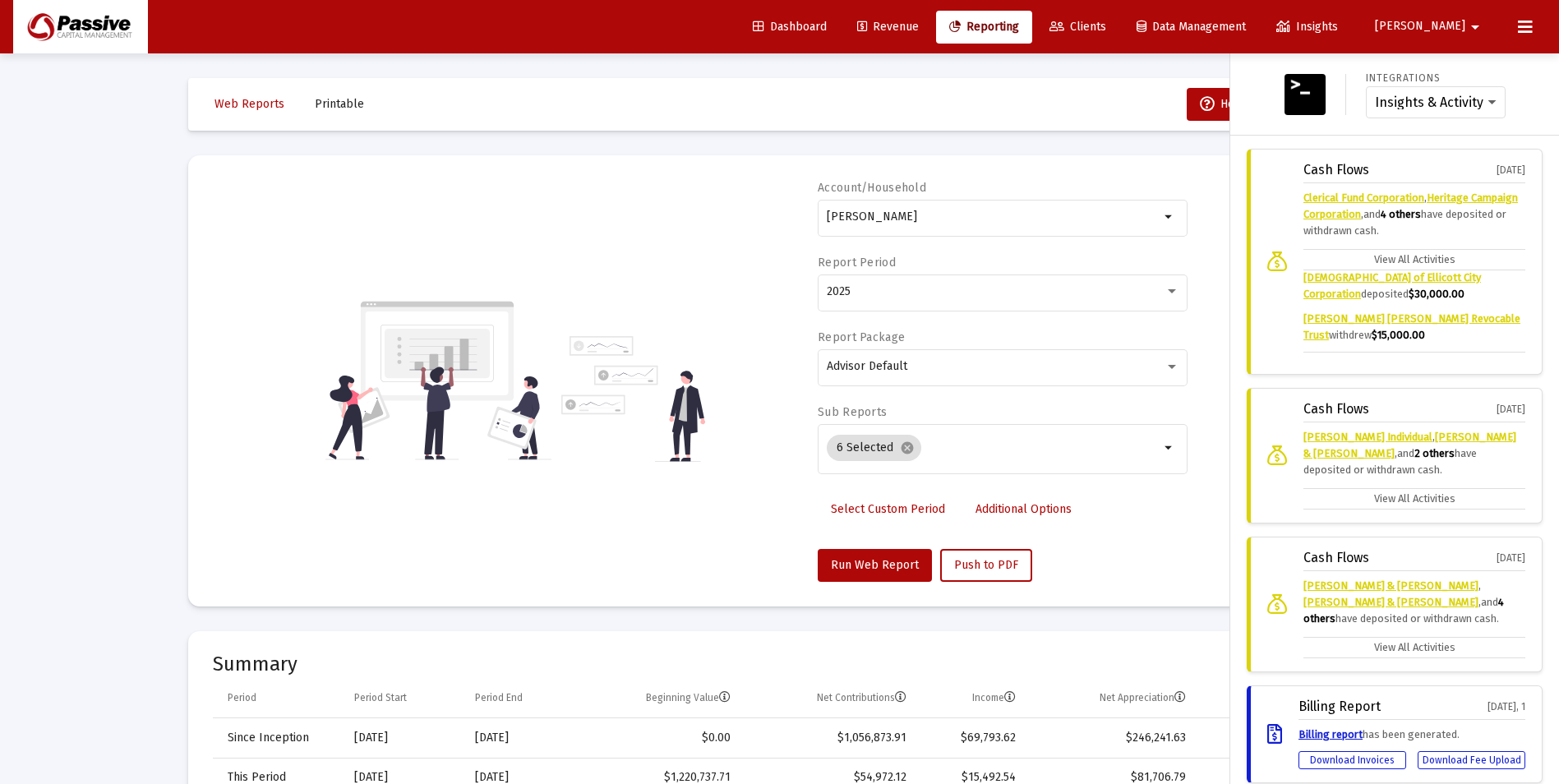
scroll to position [173, 0]
